Goal: Task Accomplishment & Management: Complete application form

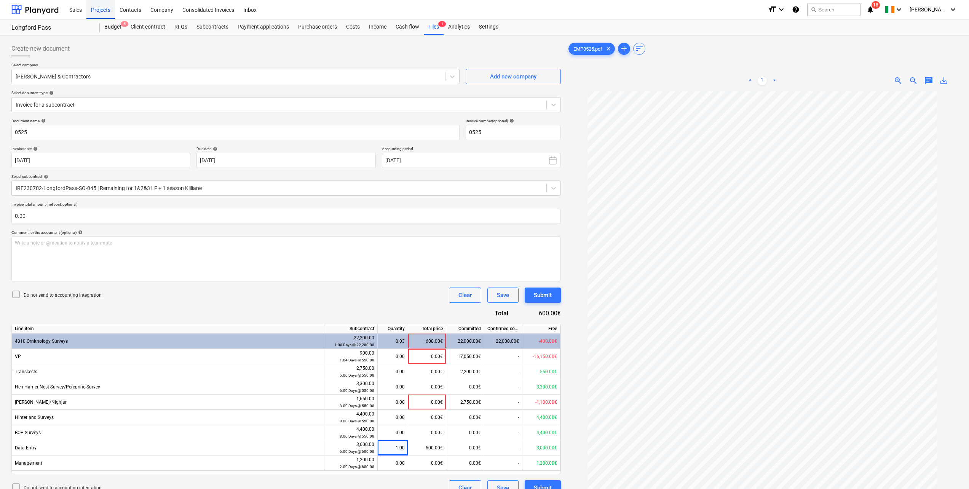
click at [109, 11] on div "Projects" at bounding box center [100, 9] width 29 height 19
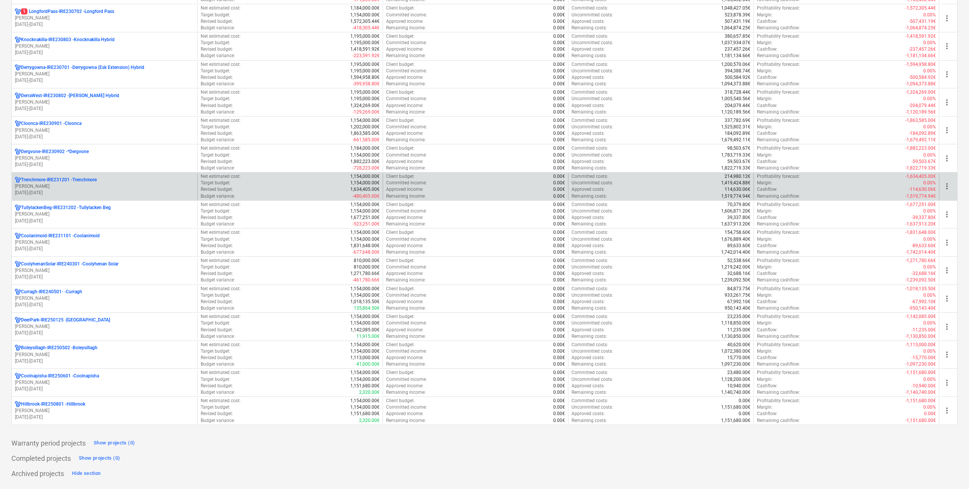
scroll to position [190, 0]
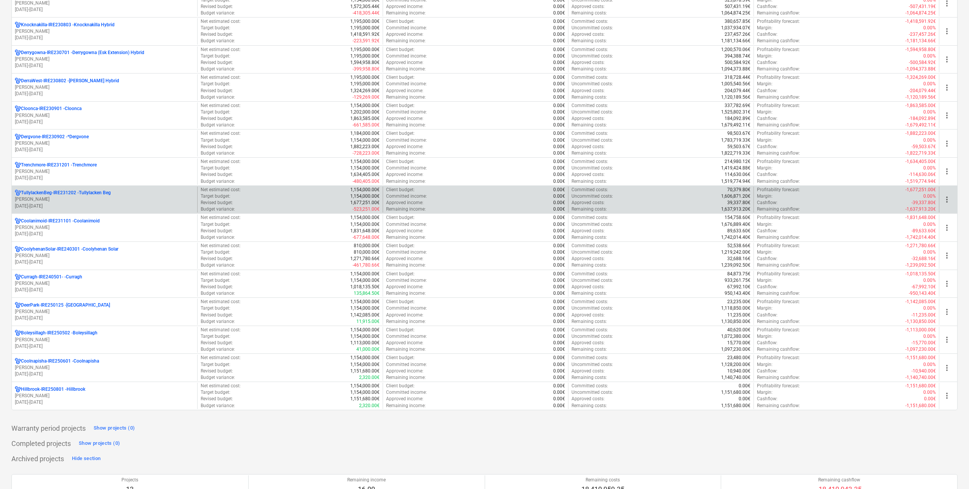
click at [113, 199] on p "[PERSON_NAME]" at bounding box center [104, 199] width 179 height 6
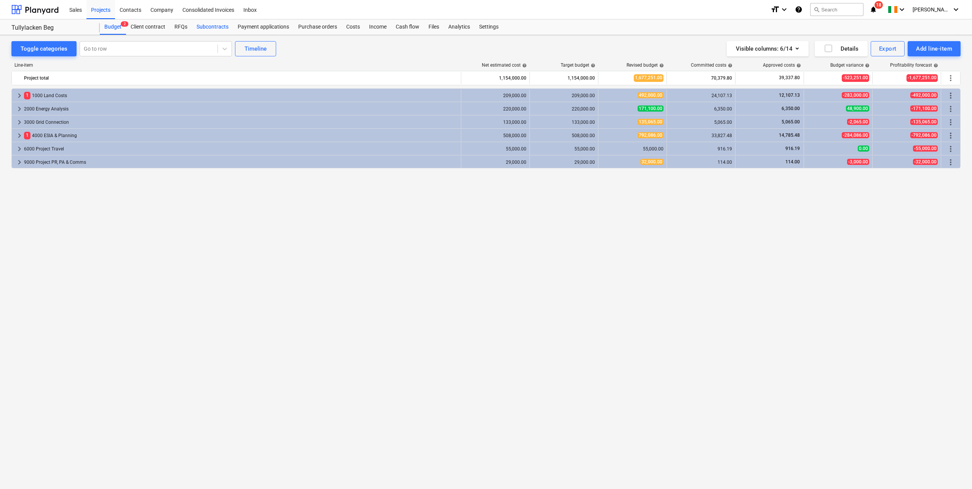
click at [221, 23] on div "Subcontracts" at bounding box center [212, 26] width 41 height 15
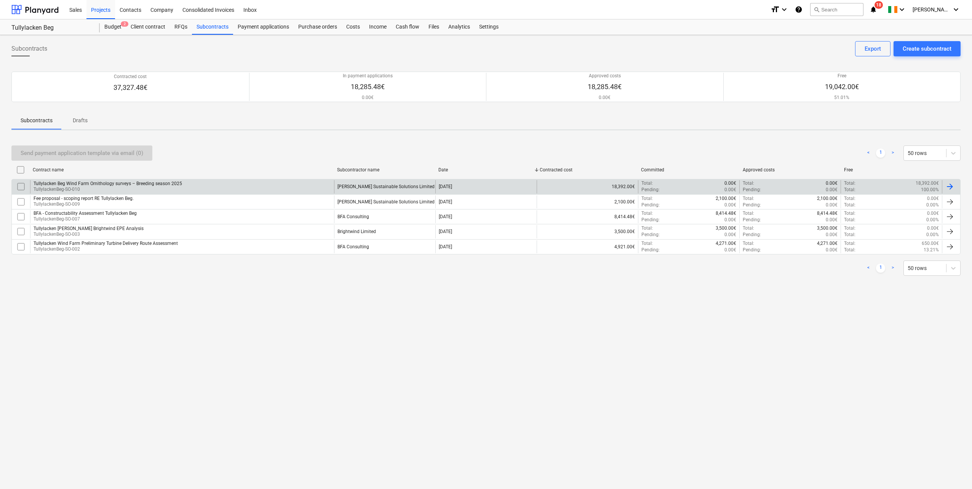
click at [134, 182] on div "Tullylacken Beg Wind Farm Ornithology surveys – Breeding season 2025" at bounding box center [108, 183] width 148 height 5
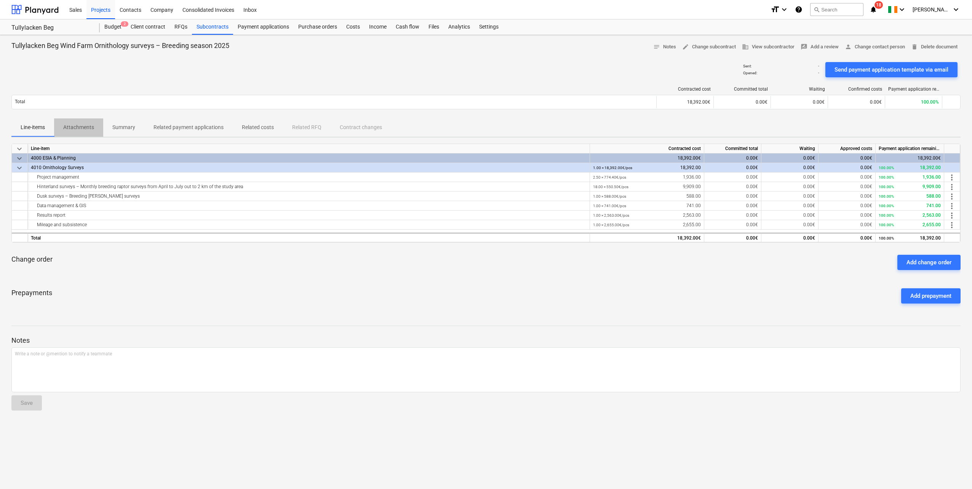
click at [89, 125] on p "Attachments" at bounding box center [78, 127] width 31 height 8
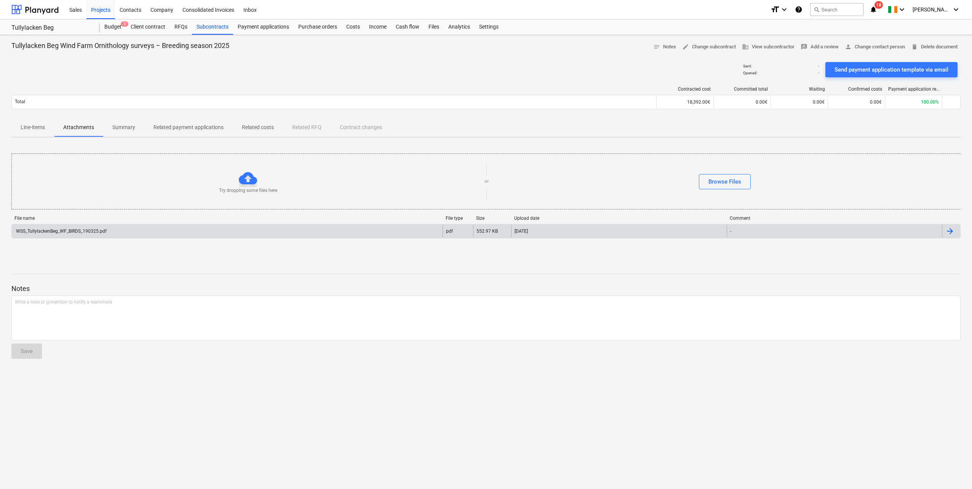
click at [95, 235] on div "WSS_TullylackenBeg_WF_BIRDS_190325.pdf" at bounding box center [227, 231] width 431 height 12
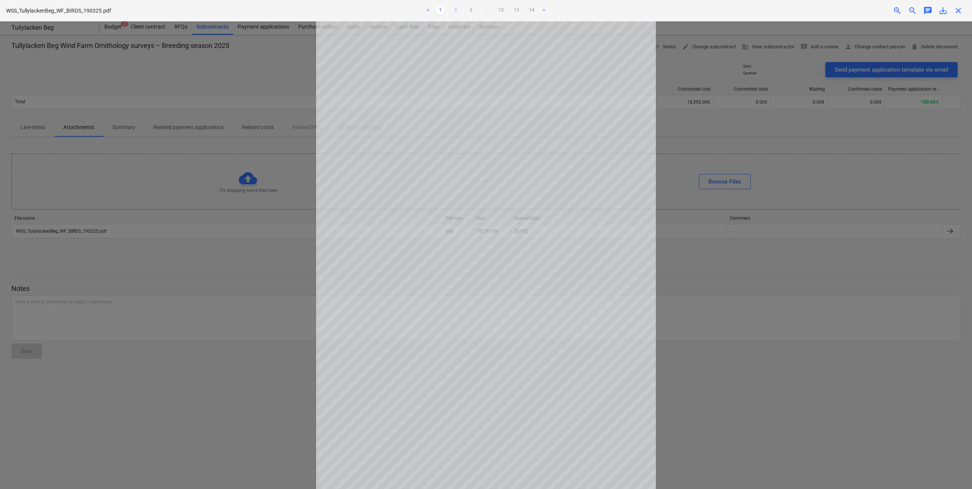
click at [458, 9] on link "2" at bounding box center [455, 10] width 9 height 9
click at [473, 7] on link "3" at bounding box center [470, 10] width 9 height 9
click at [447, 10] on link "2" at bounding box center [447, 10] width 9 height 9
click at [468, 8] on link "3" at bounding box center [470, 10] width 9 height 9
click at [479, 10] on link "4" at bounding box center [478, 10] width 9 height 9
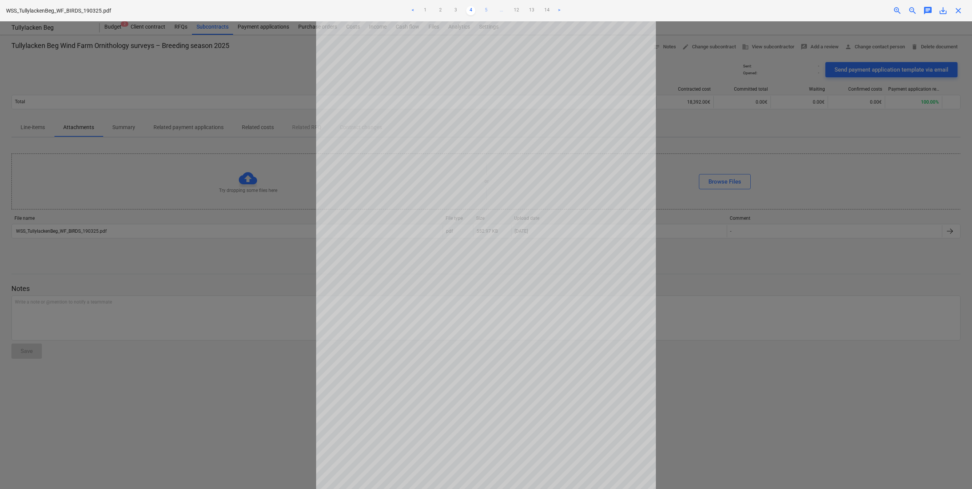
click at [485, 10] on link "5" at bounding box center [485, 10] width 9 height 9
click at [493, 9] on link "6" at bounding box center [493, 10] width 9 height 9
click at [470, 9] on link "5" at bounding box center [470, 10] width 9 height 9
click at [493, 9] on link "6" at bounding box center [493, 10] width 9 height 9
click at [503, 10] on link "7" at bounding box center [500, 10] width 9 height 9
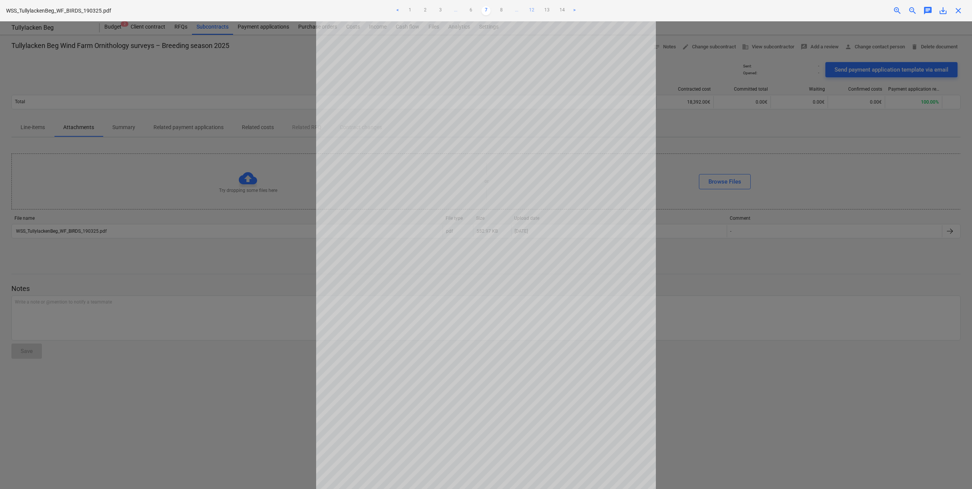
click at [530, 10] on link "12" at bounding box center [531, 10] width 9 height 9
click at [541, 8] on link "14" at bounding box center [538, 10] width 9 height 9
click at [544, 11] on link ">" at bounding box center [543, 10] width 9 height 9
click at [516, 9] on link "13" at bounding box center [516, 10] width 9 height 9
click at [505, 8] on link "12" at bounding box center [500, 10] width 9 height 9
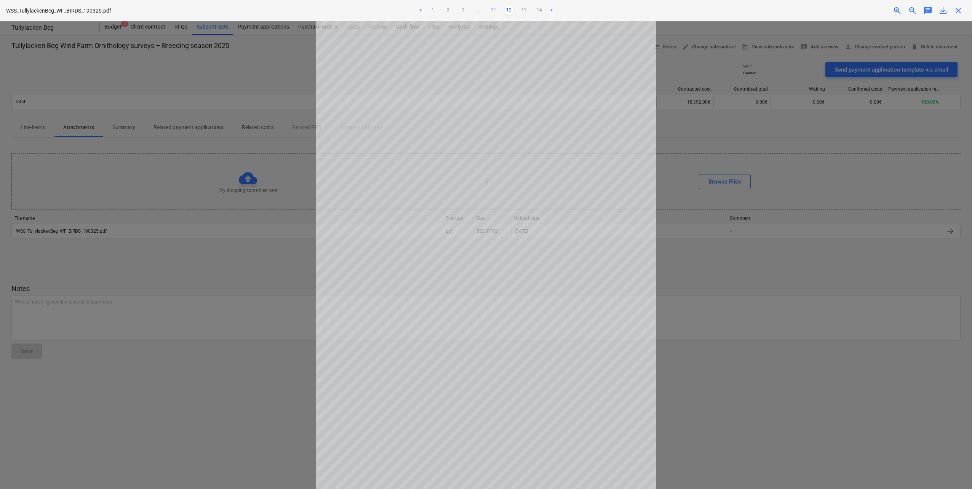
click at [495, 11] on link "11" at bounding box center [493, 10] width 9 height 9
click at [483, 10] on link "10" at bounding box center [485, 10] width 9 height 9
click at [479, 10] on link "9" at bounding box center [478, 10] width 9 height 9
click at [473, 10] on link "8" at bounding box center [470, 10] width 9 height 9
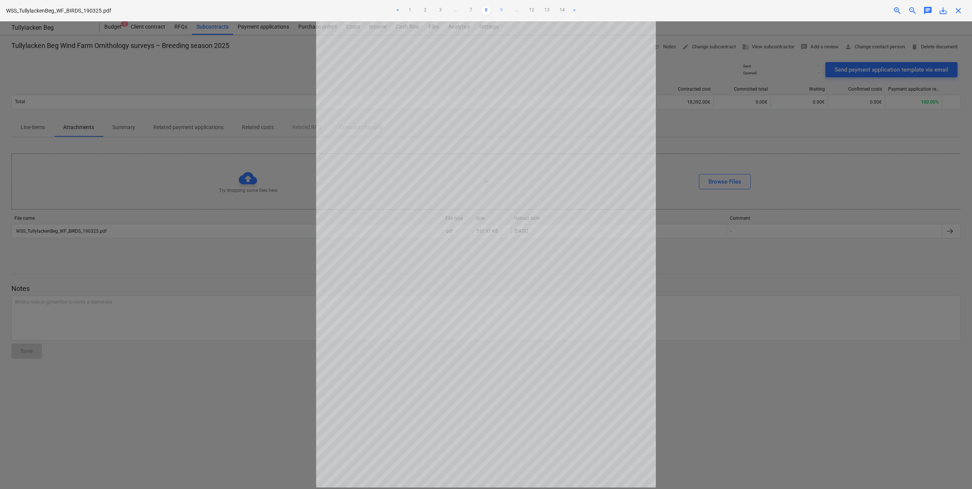
click at [499, 9] on link "9" at bounding box center [500, 10] width 9 height 9
click at [470, 9] on link "8" at bounding box center [470, 10] width 9 height 9
click at [955, 7] on span "close" at bounding box center [957, 10] width 9 height 9
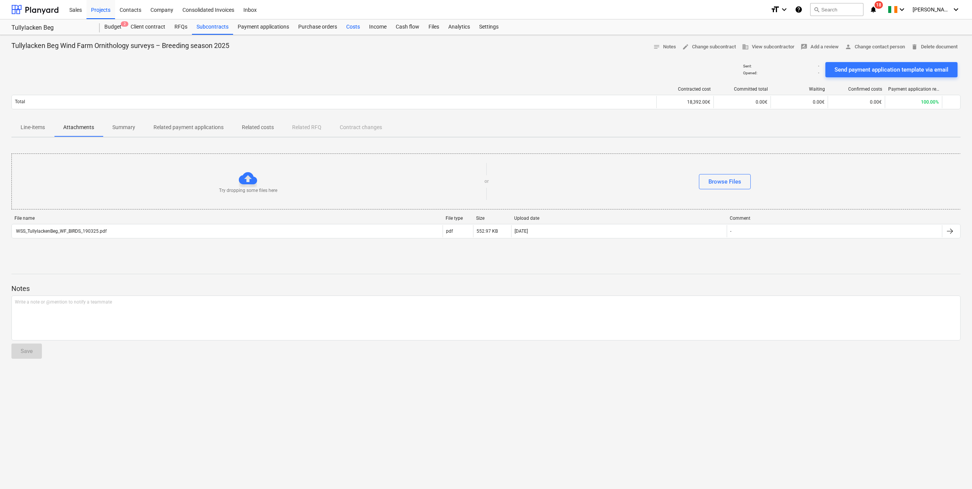
click at [355, 28] on div "Costs" at bounding box center [352, 26] width 23 height 15
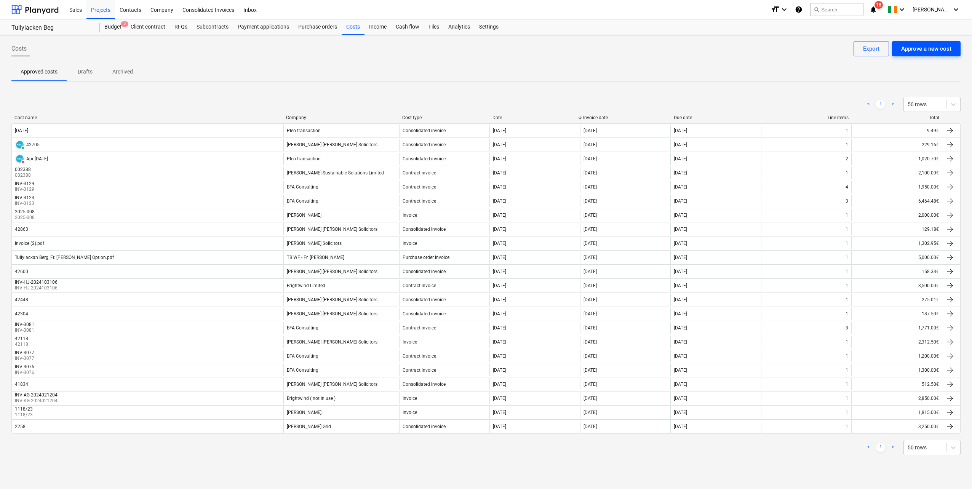
click at [937, 46] on div "Approve a new cost" at bounding box center [926, 49] width 50 height 10
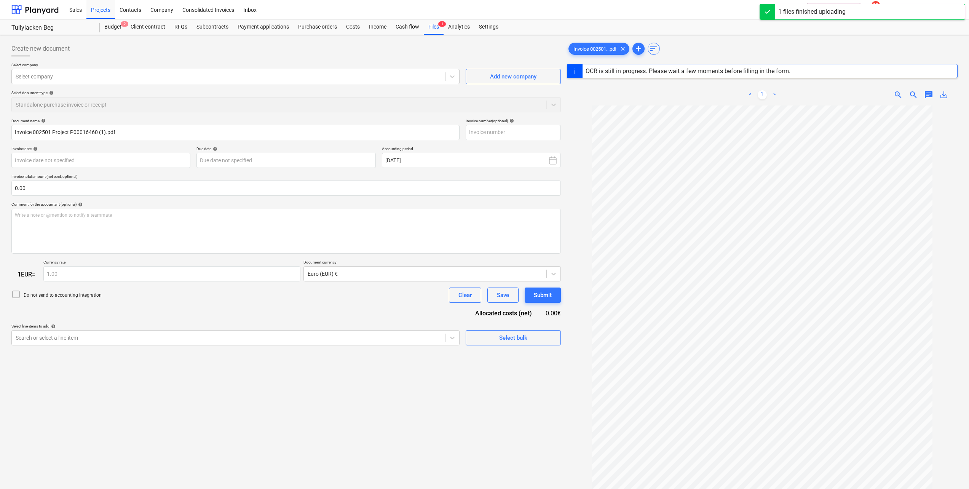
type input "002501"
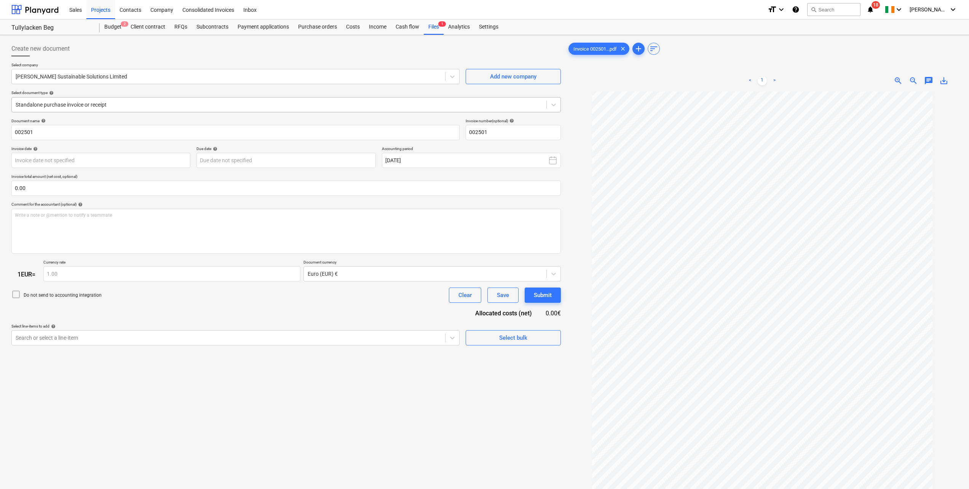
click at [90, 104] on div at bounding box center [279, 105] width 527 height 8
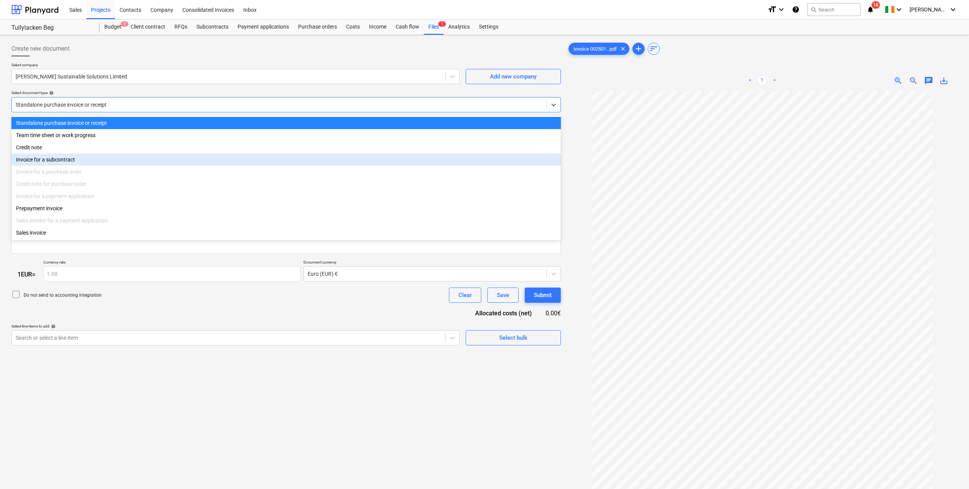
click at [72, 165] on div "Invoice for a subcontract" at bounding box center [285, 159] width 549 height 12
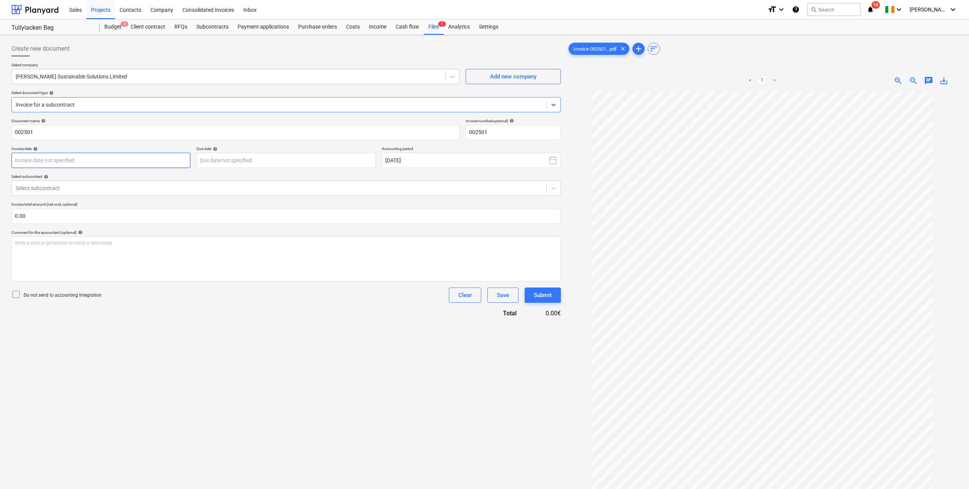
click at [64, 161] on body "Sales Projects Contacts Company Consolidated Invoices Inbox format_size keyboar…" at bounding box center [484, 244] width 969 height 489
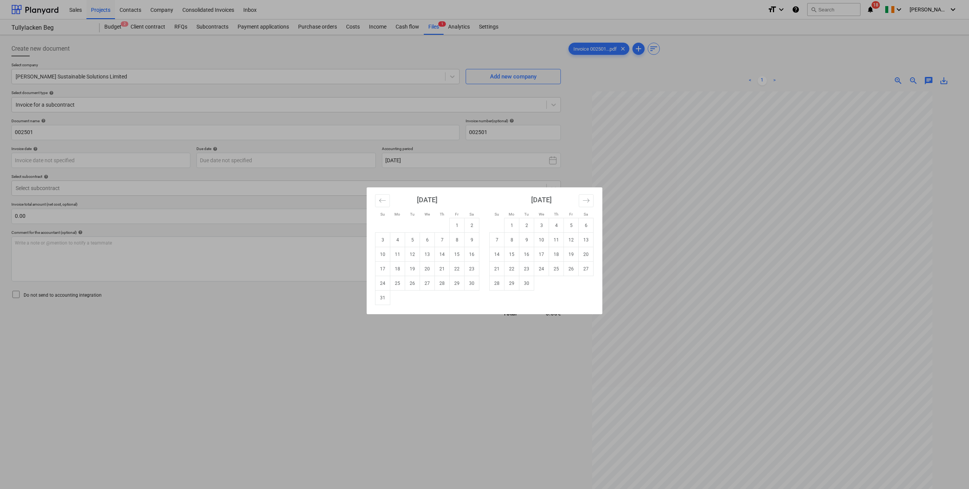
click at [459, 227] on td "1" at bounding box center [457, 225] width 15 height 14
type input "[DATE]"
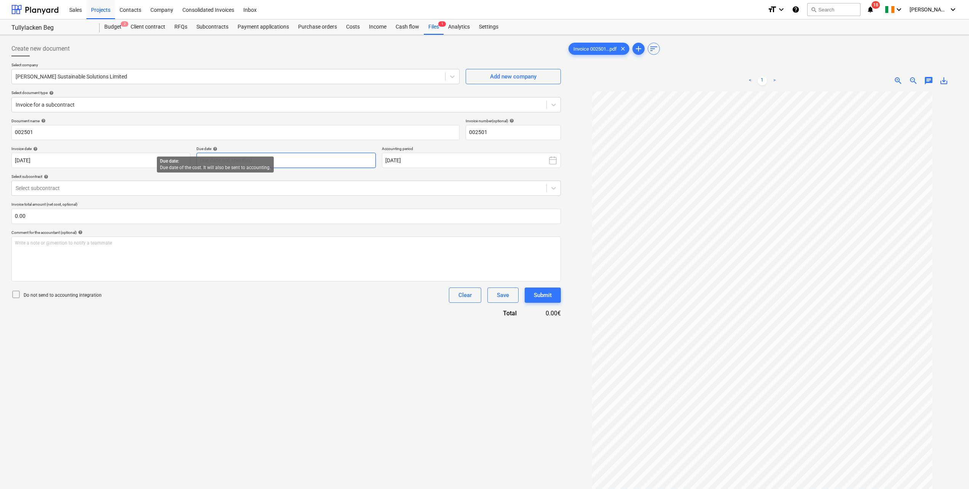
click at [217, 158] on body "Sales Projects Contacts Company Consolidated Invoices Inbox format_size keyboar…" at bounding box center [484, 244] width 969 height 489
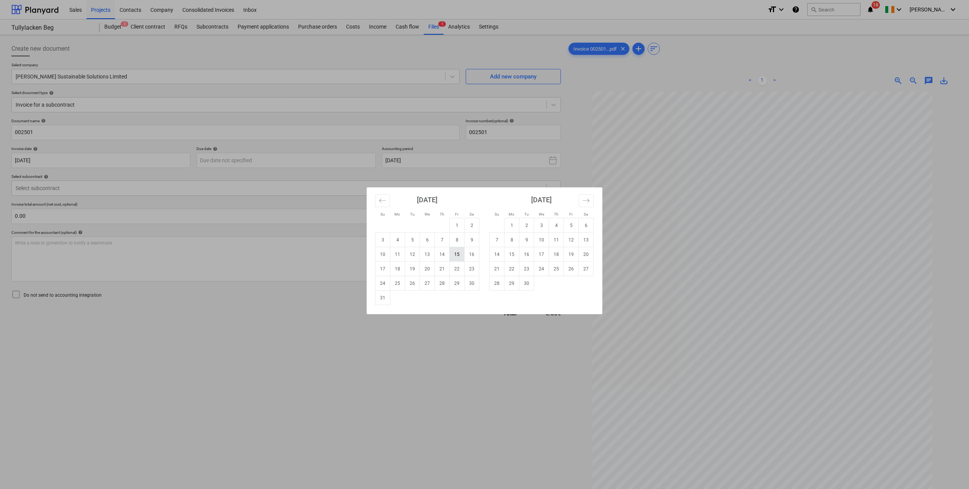
click at [459, 258] on td "15" at bounding box center [457, 254] width 15 height 14
type input "[DATE]"
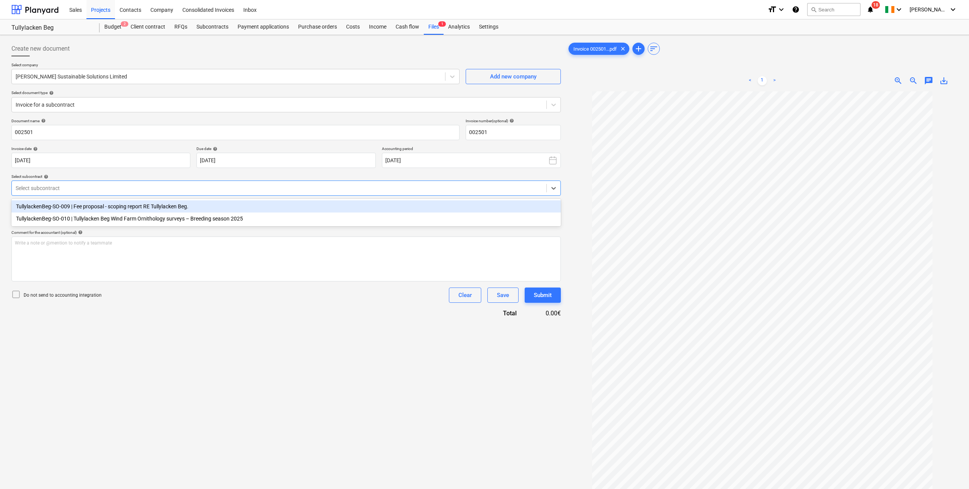
click at [50, 191] on div at bounding box center [279, 188] width 527 height 8
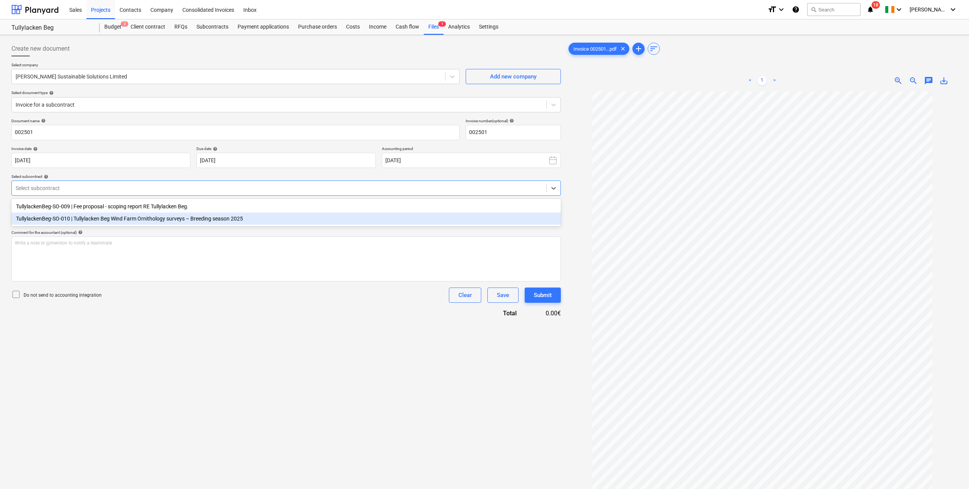
click at [103, 221] on div "TullylackenBeg-SO-010 | Tullylacken Beg Wind Farm Ornithology surveys – Breedin…" at bounding box center [285, 218] width 549 height 12
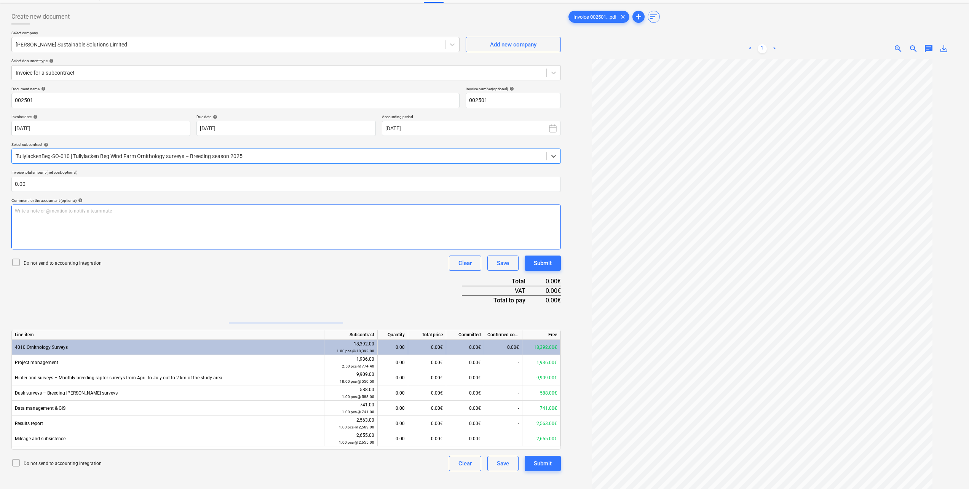
scroll to position [76, 0]
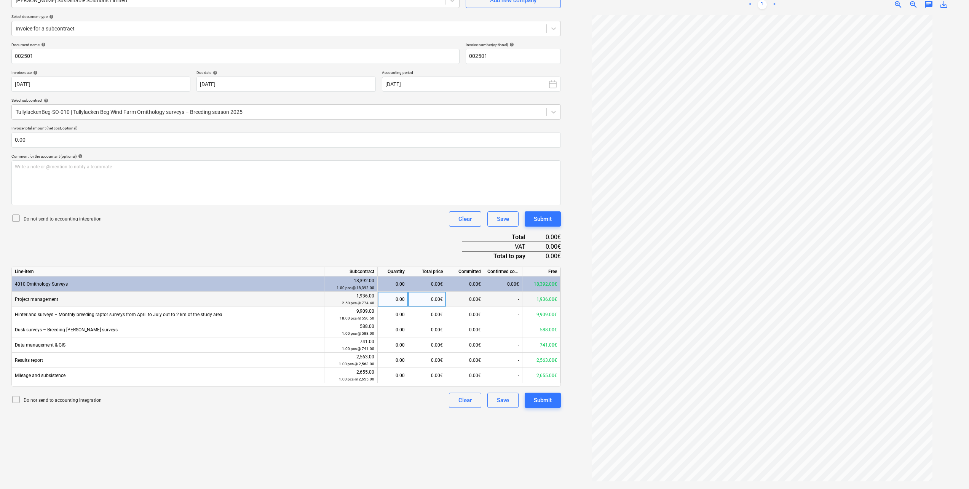
click at [423, 299] on div "0.00€" at bounding box center [427, 299] width 38 height 15
type input "630.76"
click at [276, 240] on div "Document name help 002501 Invoice number (optional) help 002501 Invoice date he…" at bounding box center [285, 224] width 549 height 365
click at [422, 346] on div "0.00€" at bounding box center [427, 344] width 38 height 15
type input "370.50"
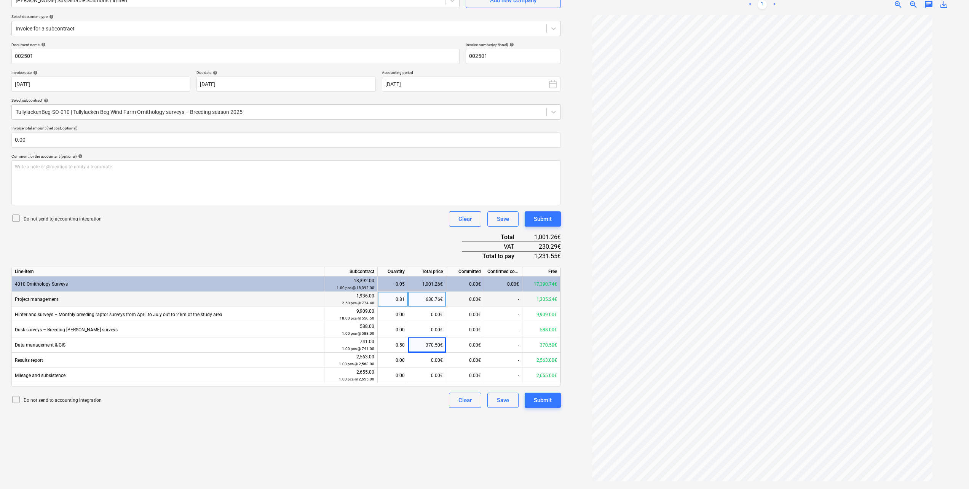
click at [350, 236] on div "Document name help 002501 Invoice number (optional) help 002501 Invoice date he…" at bounding box center [285, 224] width 549 height 365
click at [420, 316] on div "0.00€" at bounding box center [427, 314] width 38 height 15
type input "8306.53"
click at [392, 230] on div "Document name help 002501 Invoice number (optional) help 002501 Invoice date he…" at bounding box center [285, 224] width 549 height 365
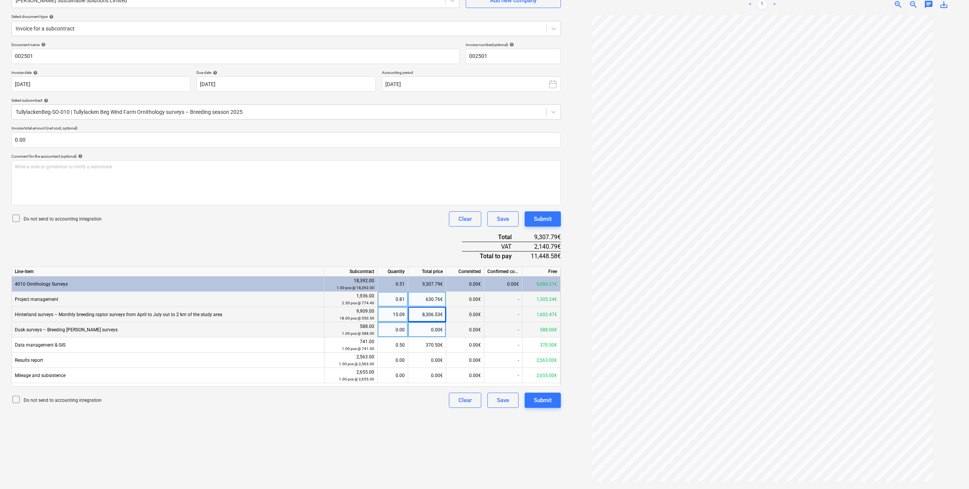
click at [426, 329] on div "0.00€" at bounding box center [427, 329] width 38 height 15
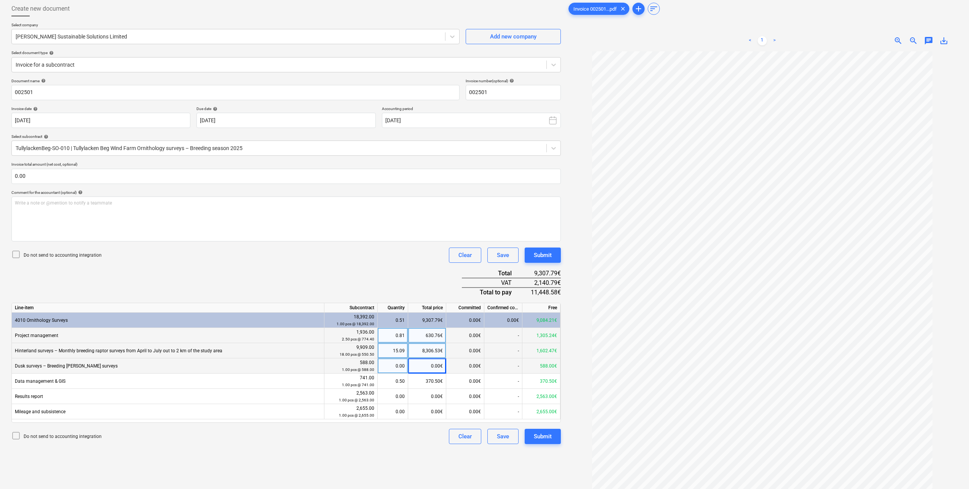
scroll to position [0, 0]
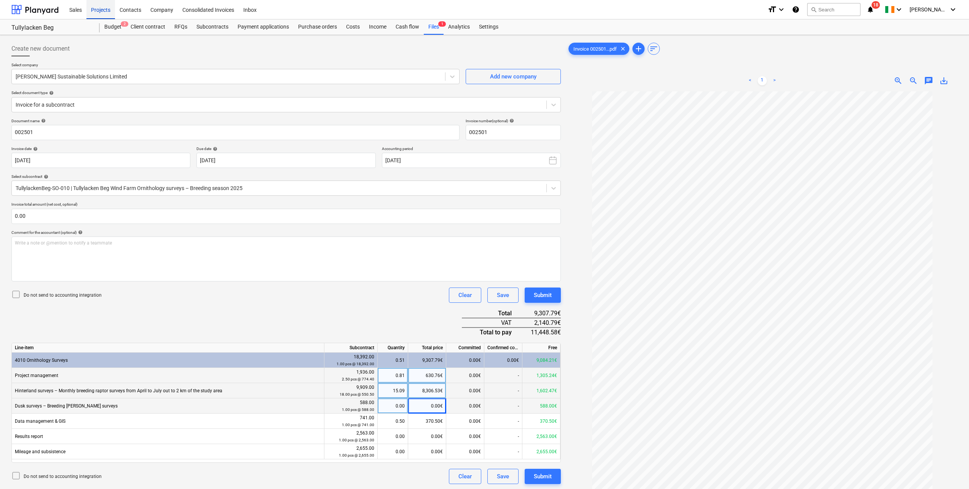
click at [102, 9] on div "Projects" at bounding box center [100, 9] width 29 height 19
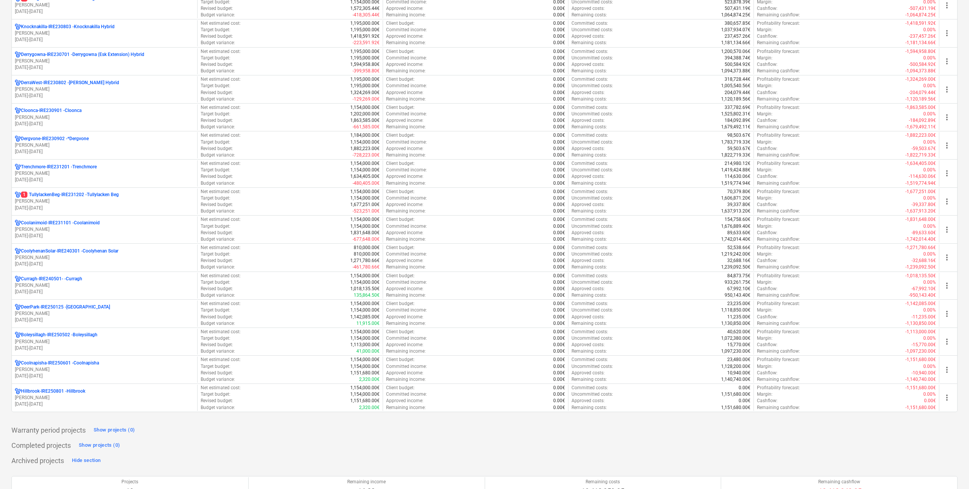
scroll to position [190, 0]
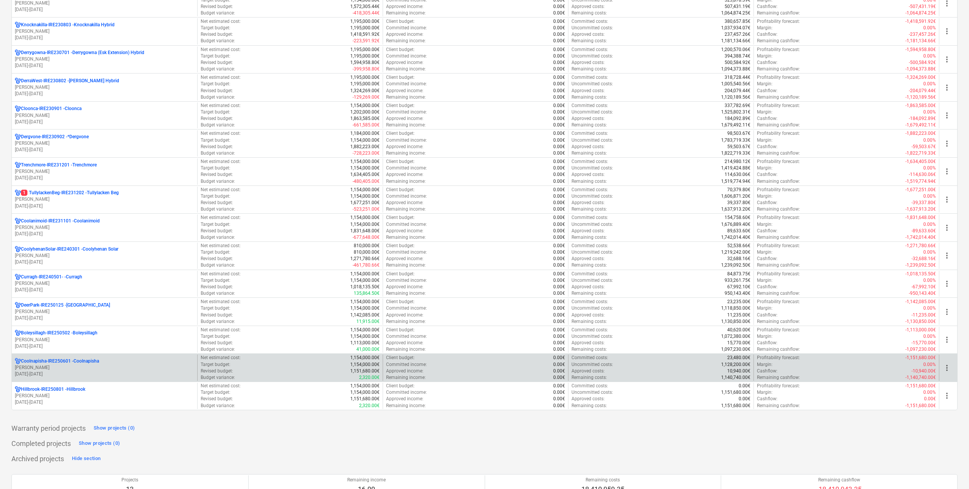
click at [60, 359] on p "Coolnapisha-IRE250601 - Coolnapisha" at bounding box center [60, 361] width 78 height 6
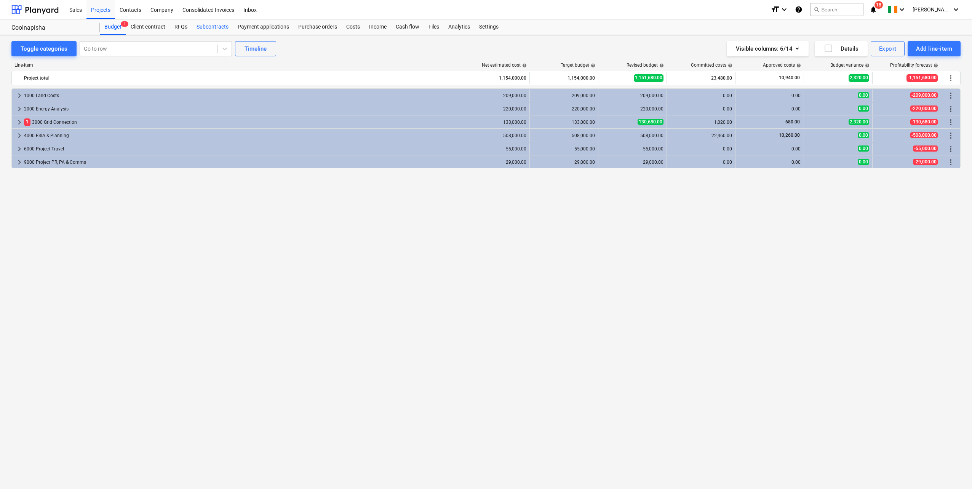
click at [218, 26] on div "Subcontracts" at bounding box center [212, 26] width 41 height 15
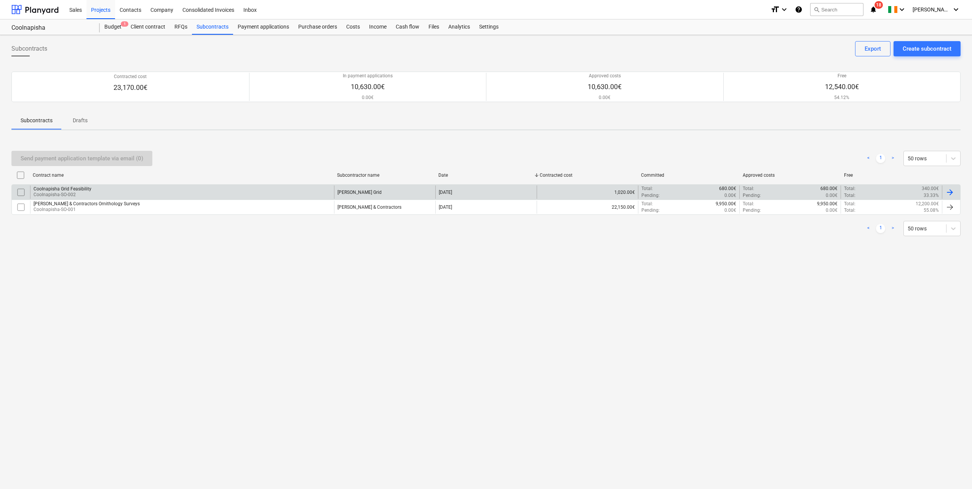
click at [106, 191] on div "Coolnapisha Grid Feasibility Coolnapisha-SO-002" at bounding box center [182, 191] width 304 height 13
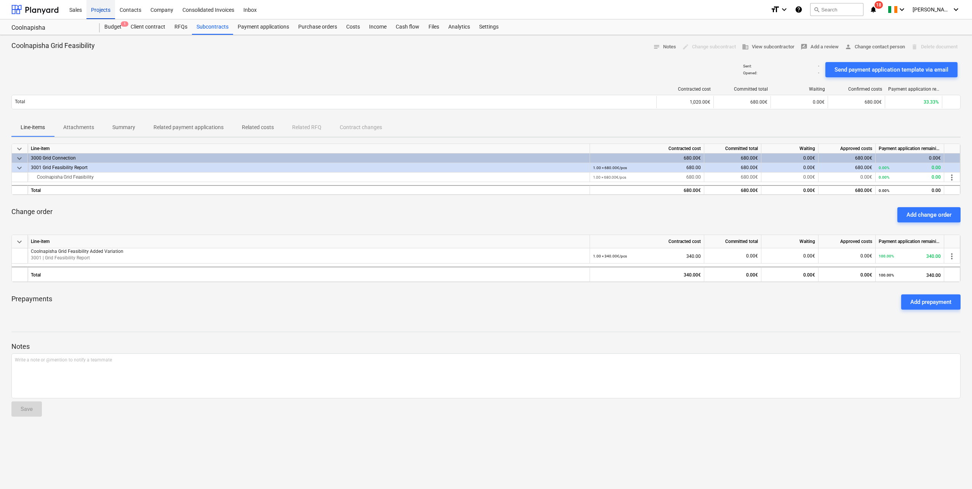
click at [98, 6] on div "Projects" at bounding box center [100, 9] width 29 height 19
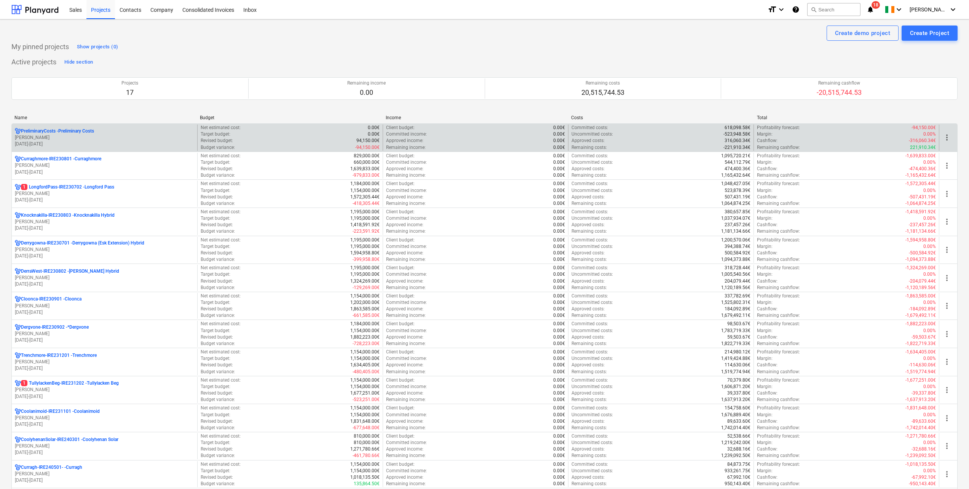
click at [79, 133] on p "PreliminaryCosts - Preliminary Costs" at bounding box center [57, 131] width 73 height 6
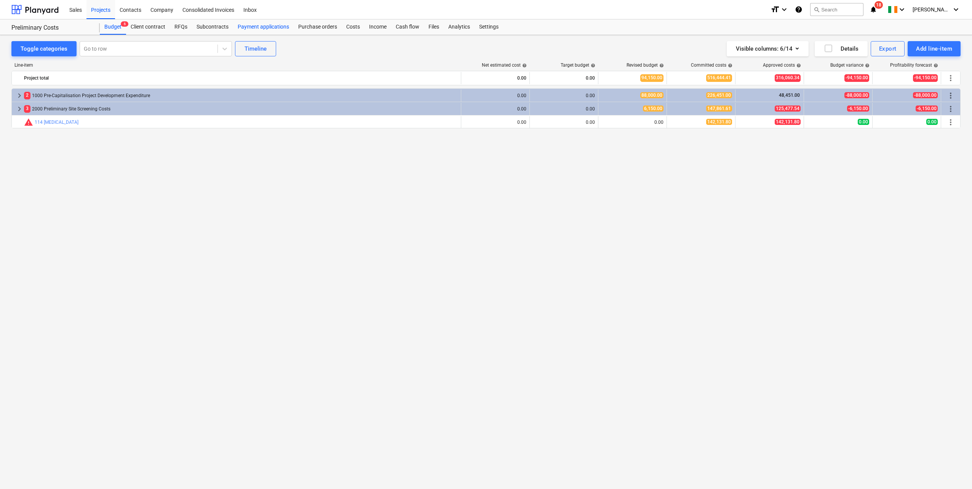
click at [272, 25] on div "Payment applications" at bounding box center [263, 26] width 61 height 15
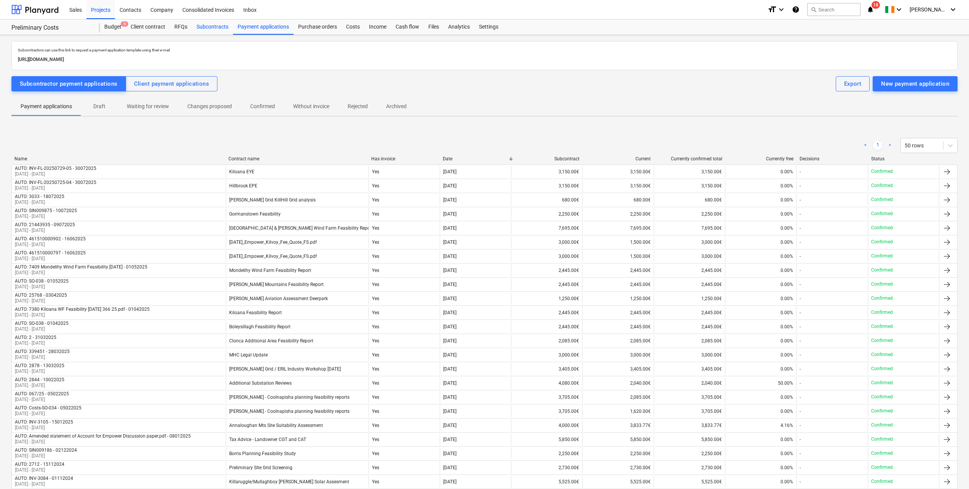
click at [226, 27] on div "Subcontracts" at bounding box center [212, 26] width 41 height 15
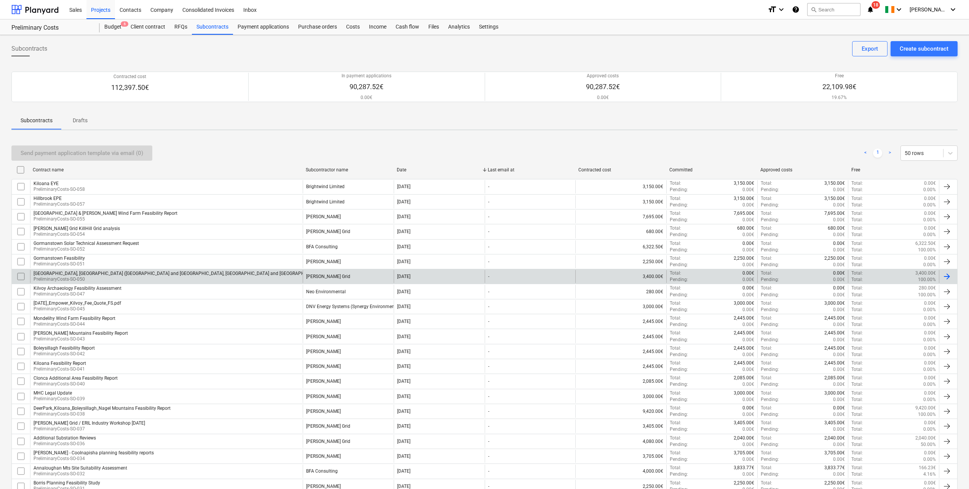
click at [181, 278] on p "PreliminaryCosts-SO-050" at bounding box center [236, 279] width 405 height 6
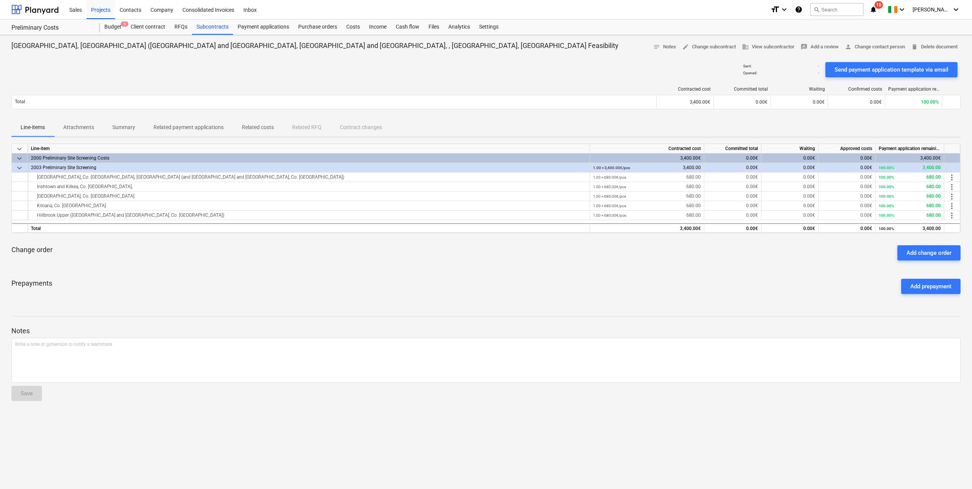
click at [83, 126] on p "Attachments" at bounding box center [78, 127] width 31 height 8
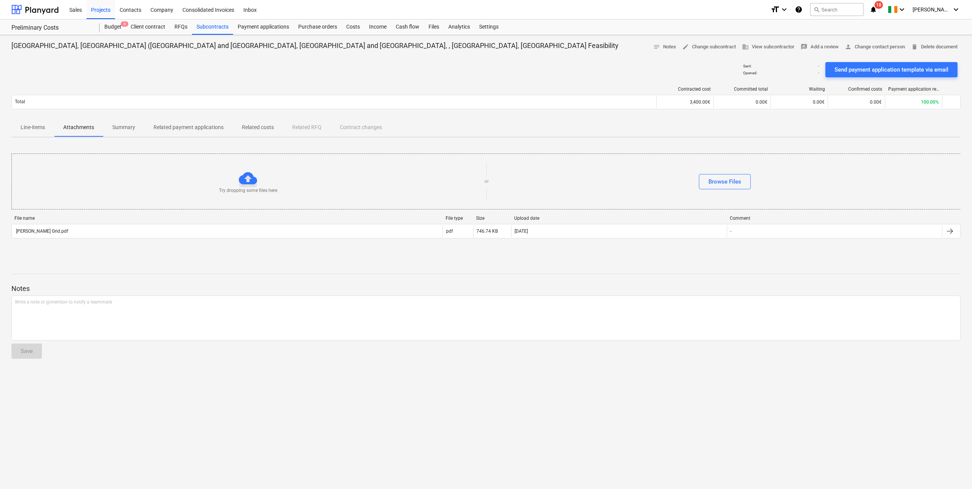
click at [126, 128] on p "Summary" at bounding box center [123, 127] width 23 height 8
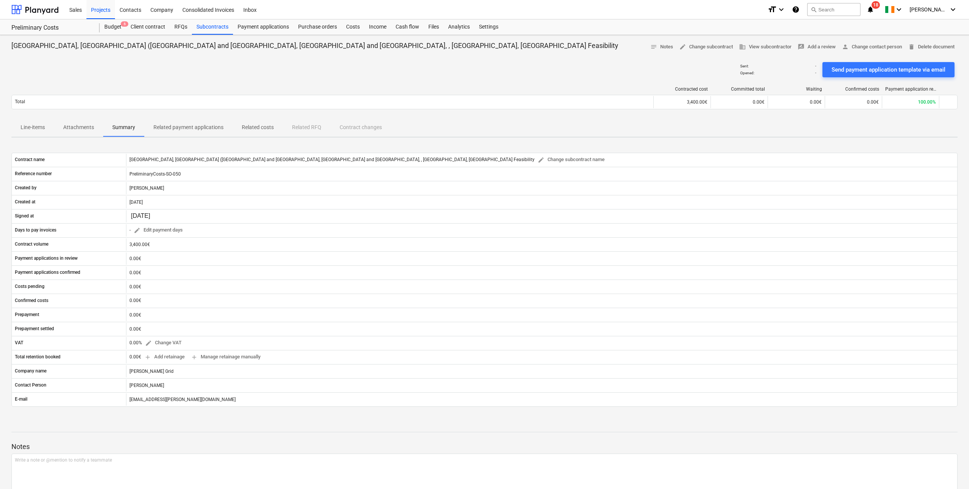
click at [37, 129] on p "Line-items" at bounding box center [33, 127] width 24 height 8
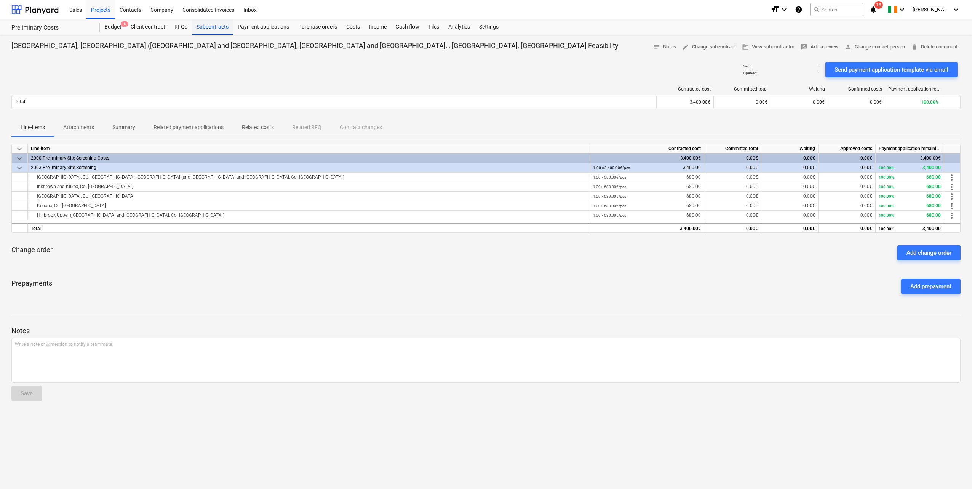
click at [202, 28] on div "Subcontracts" at bounding box center [212, 26] width 41 height 15
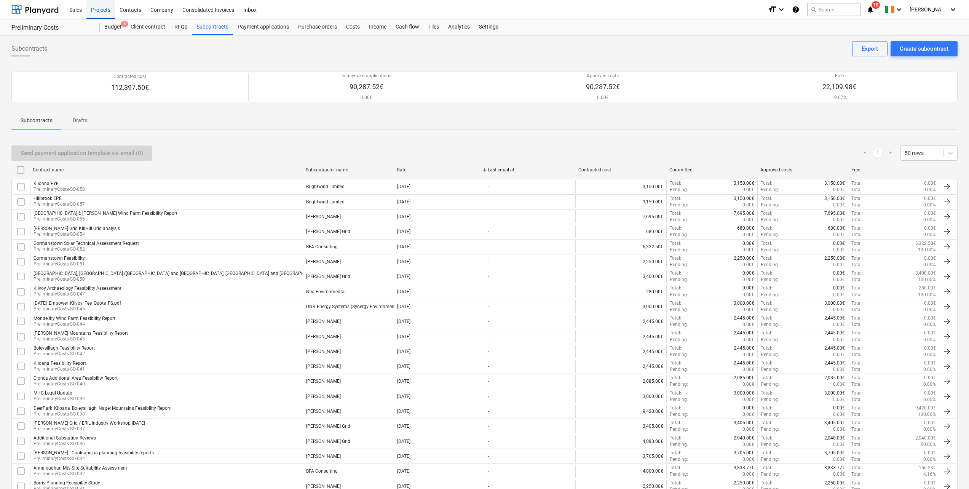
click at [108, 9] on div "Projects" at bounding box center [100, 9] width 29 height 19
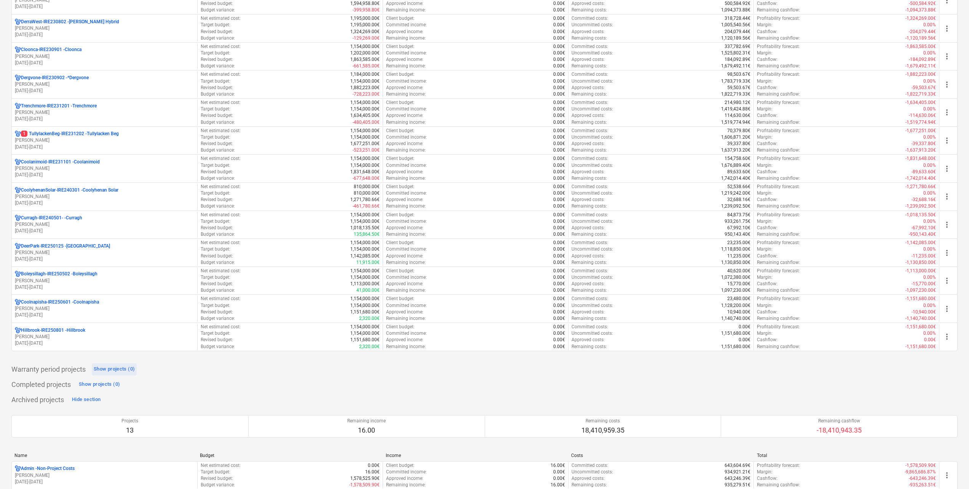
scroll to position [305, 0]
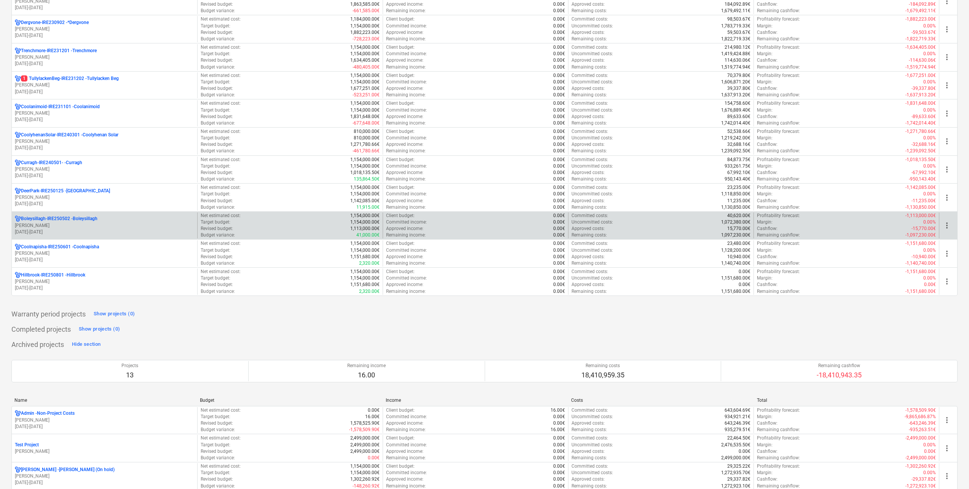
click at [88, 215] on div "[GEOGRAPHIC_DATA]-IRE250502 - [GEOGRAPHIC_DATA] [PERSON_NAME] [DATE] - [DATE]" at bounding box center [104, 225] width 185 height 26
click at [85, 217] on p "Boleysillagh-IRE250502 - [GEOGRAPHIC_DATA]" at bounding box center [59, 218] width 77 height 6
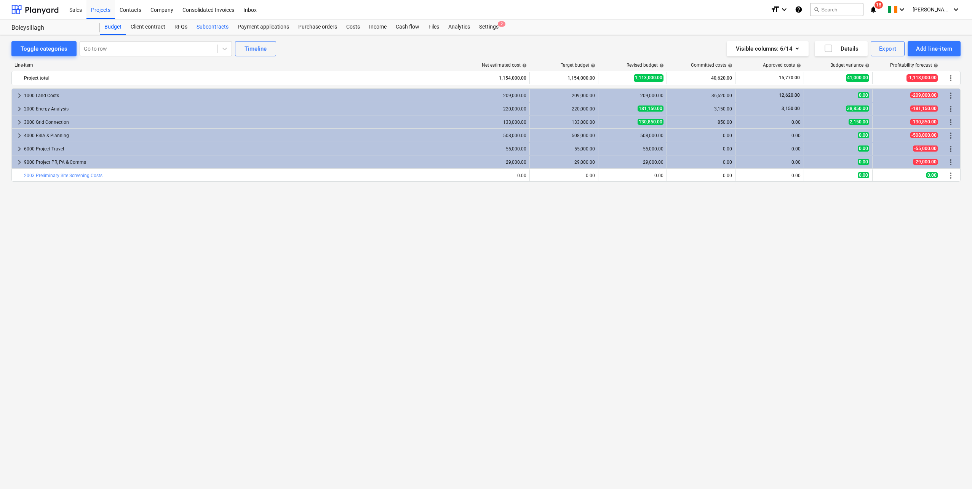
click at [212, 25] on div "Subcontracts" at bounding box center [212, 26] width 41 height 15
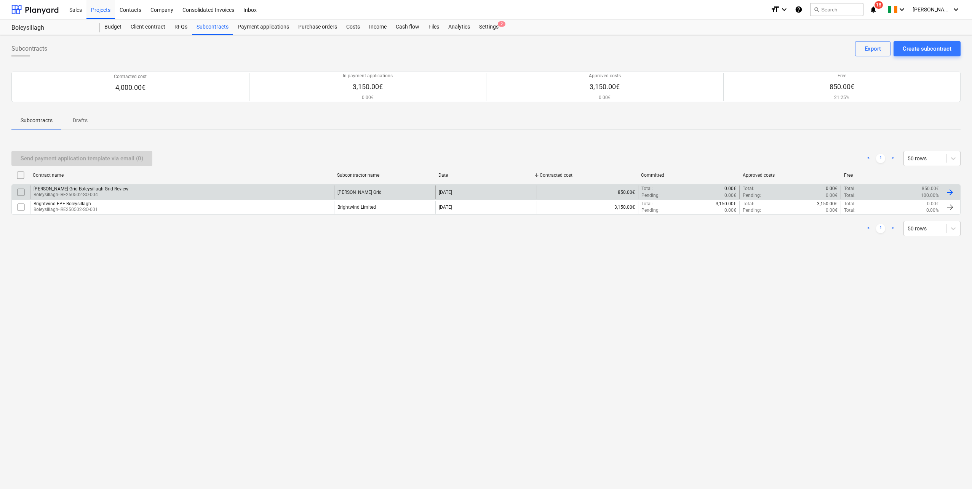
click at [270, 191] on div "[PERSON_NAME] Grid Boleysillagh Grid Review [GEOGRAPHIC_DATA]-IRE250502-SO-004" at bounding box center [182, 191] width 304 height 13
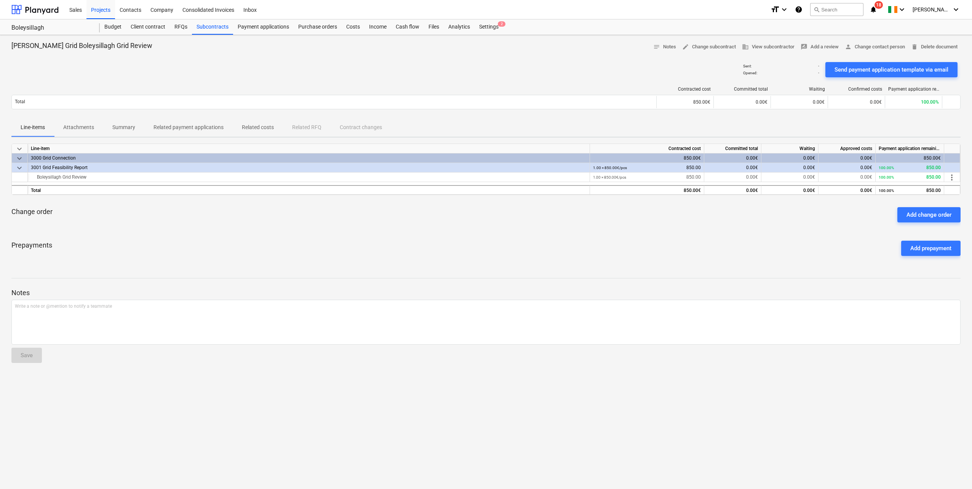
click at [116, 126] on p "Summary" at bounding box center [123, 127] width 23 height 8
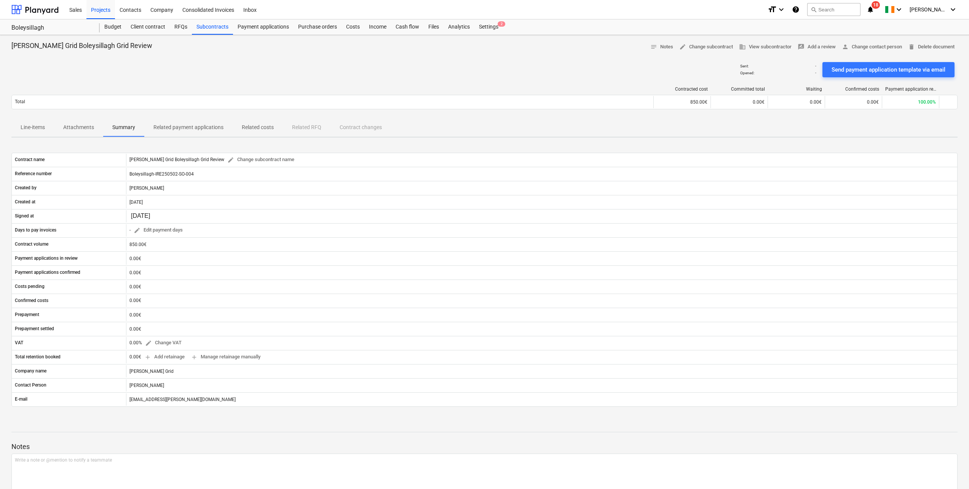
click at [81, 127] on p "Attachments" at bounding box center [78, 127] width 31 height 8
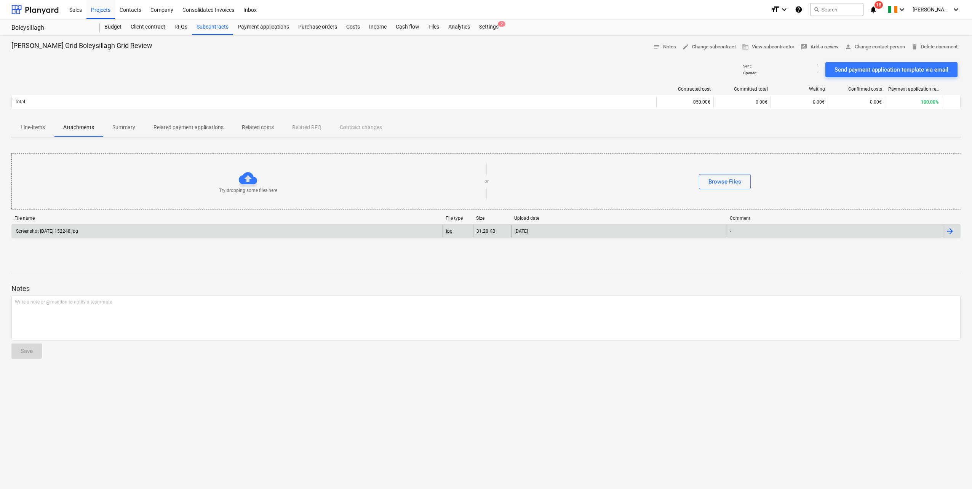
click at [98, 233] on div "Screenshot [DATE] 152248.jpg" at bounding box center [227, 231] width 431 height 12
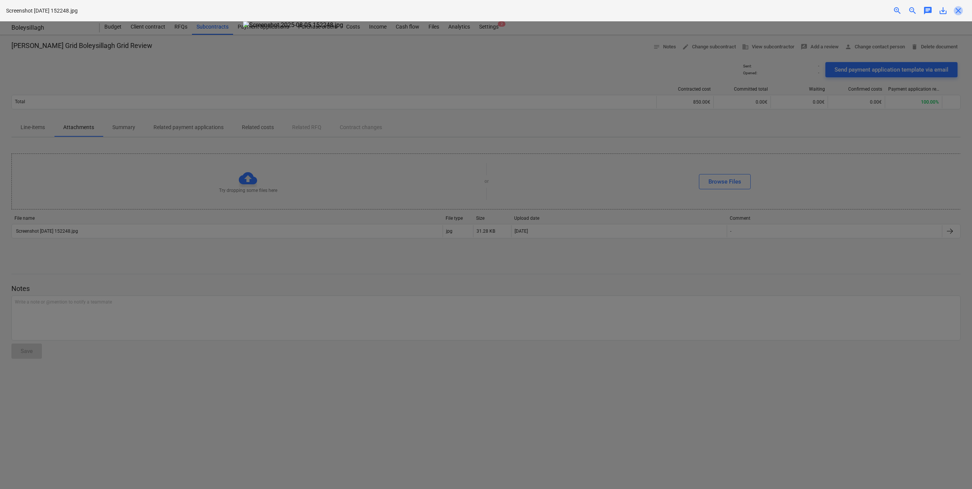
click at [957, 10] on span "close" at bounding box center [957, 10] width 9 height 9
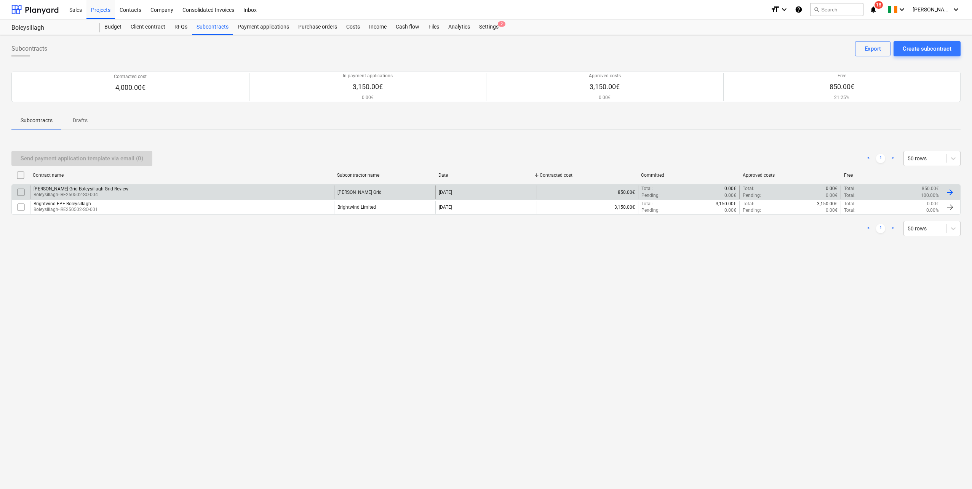
click at [244, 192] on div "[PERSON_NAME] Grid Boleysillagh Grid Review [GEOGRAPHIC_DATA]-IRE250502-SO-004" at bounding box center [182, 191] width 304 height 13
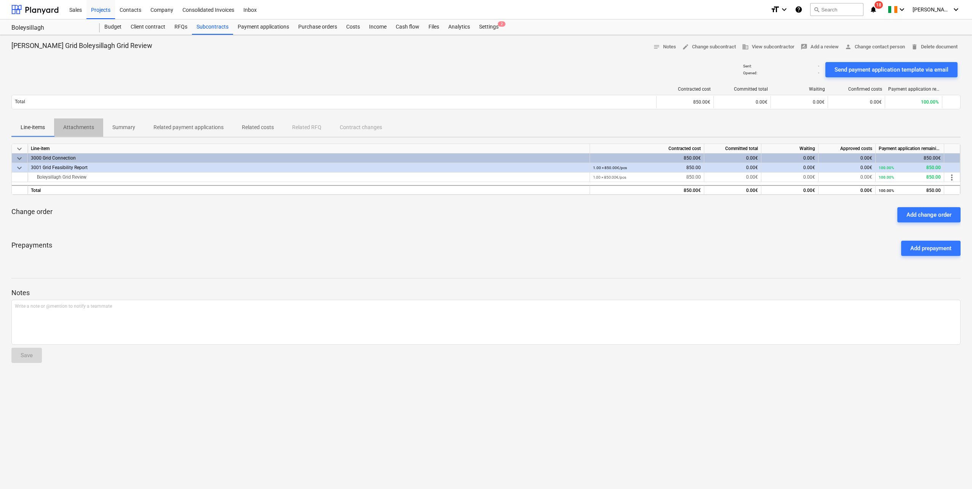
click at [76, 129] on p "Attachments" at bounding box center [78, 127] width 31 height 8
